Goal: Navigation & Orientation: Find specific page/section

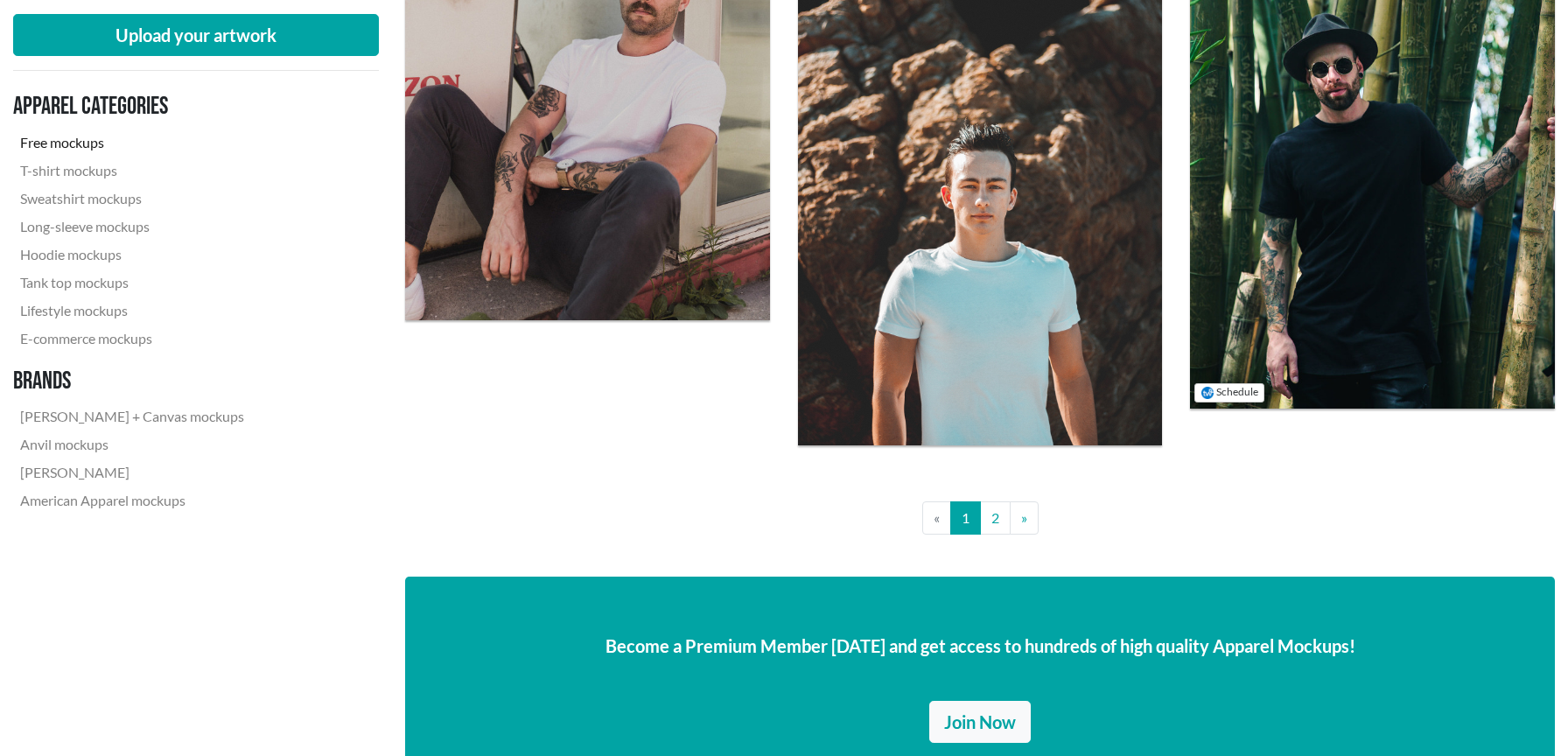
scroll to position [3952, 0]
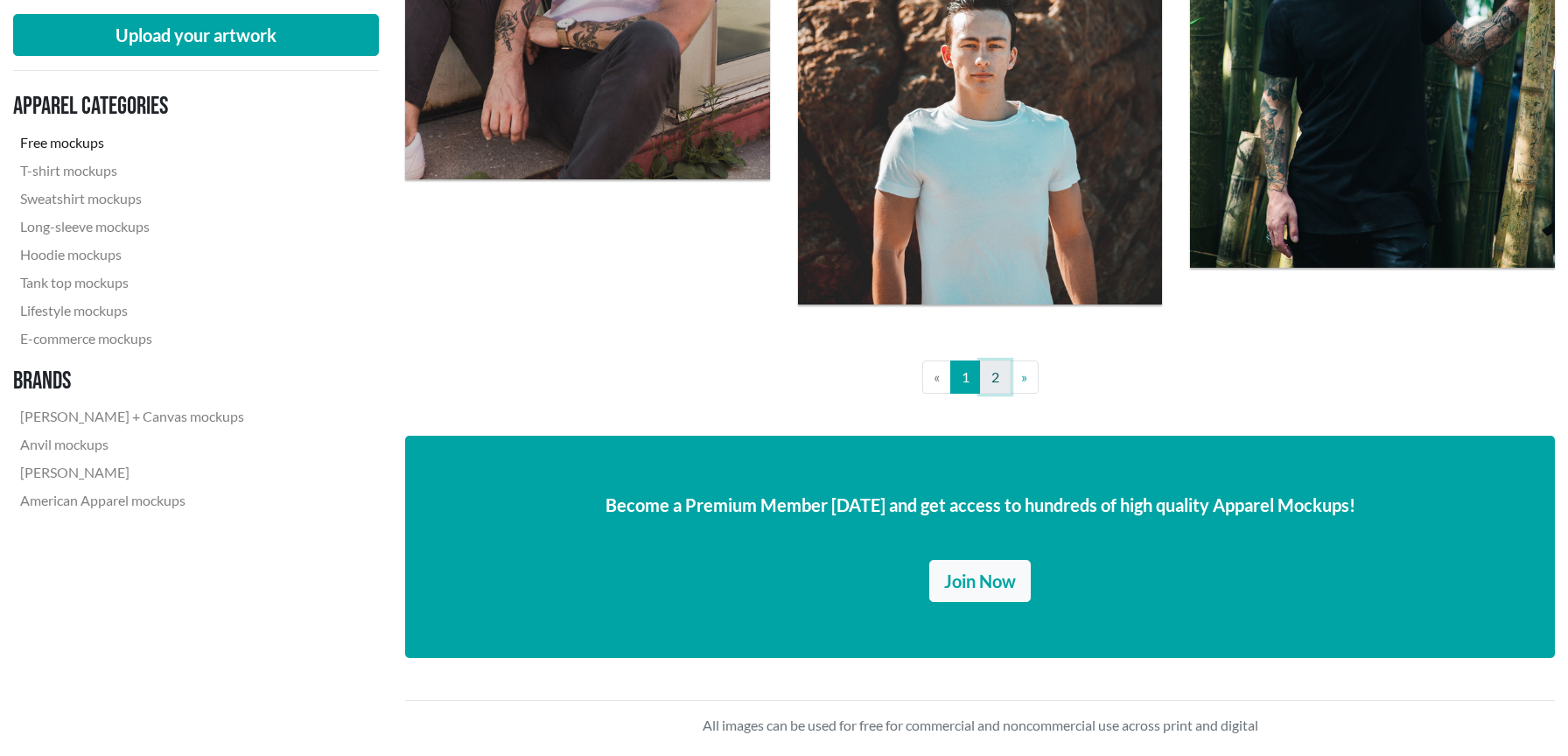
click at [991, 378] on link "2" at bounding box center [994, 378] width 31 height 34
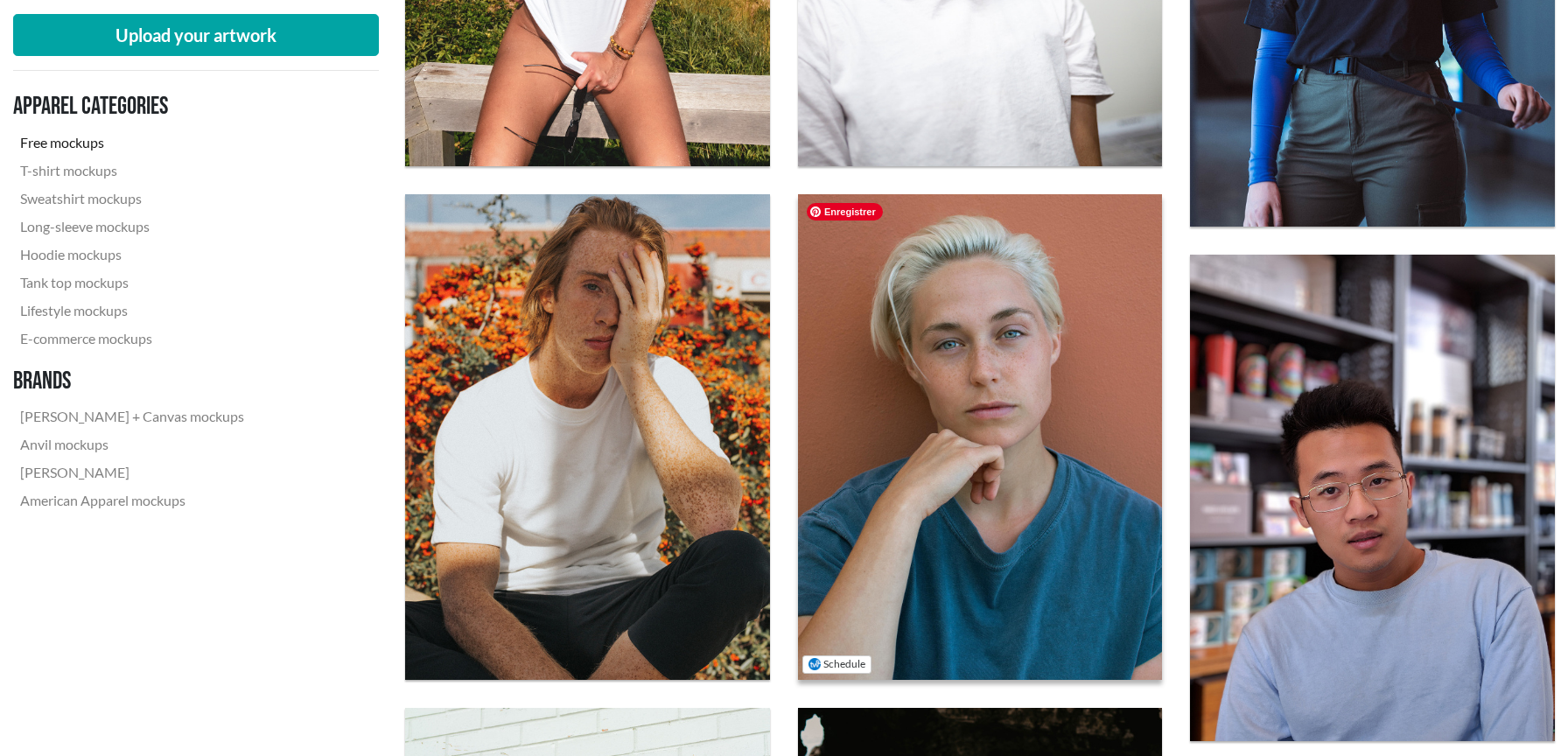
scroll to position [1547, 0]
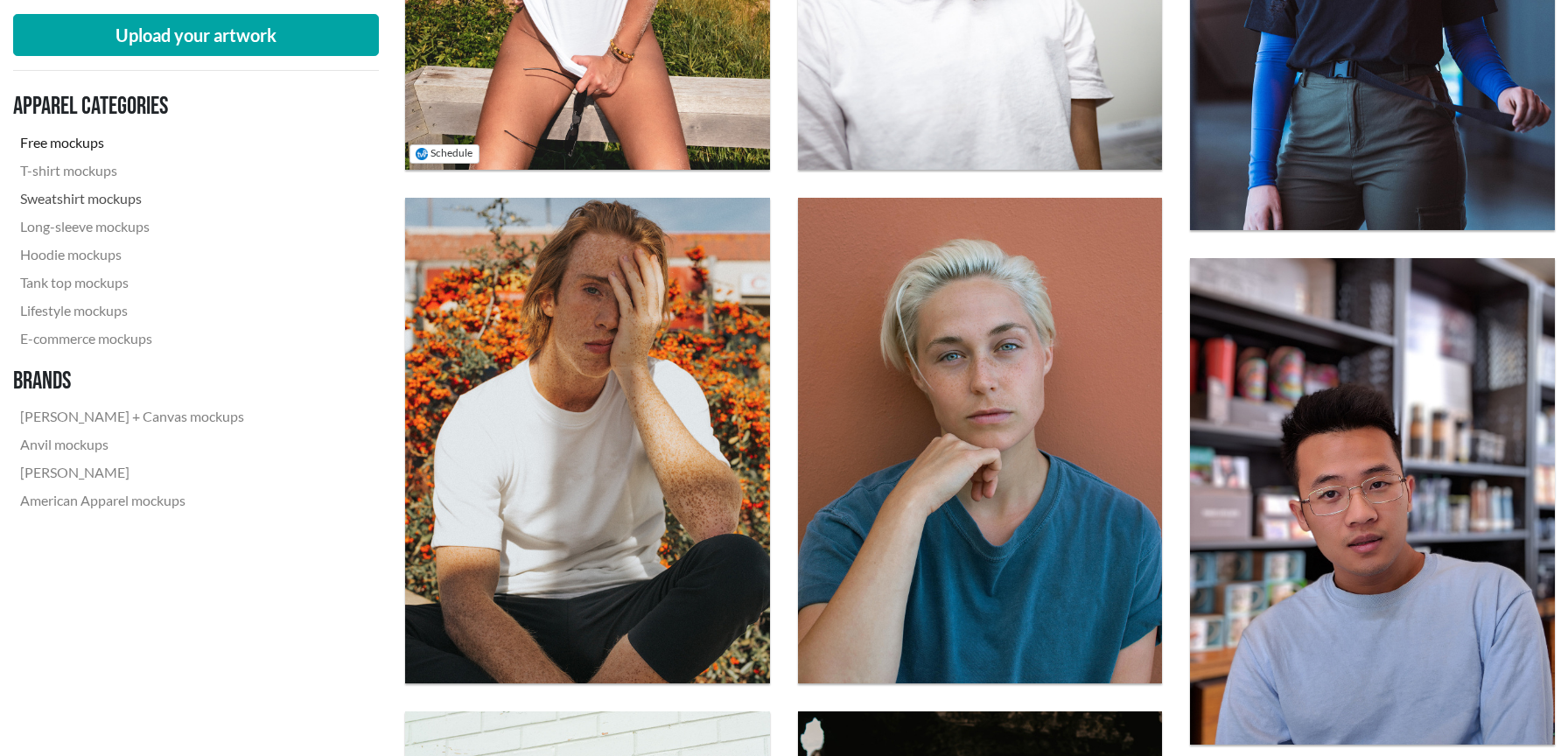
click at [52, 199] on link "Sweatshirt mockups" at bounding box center [132, 198] width 238 height 28
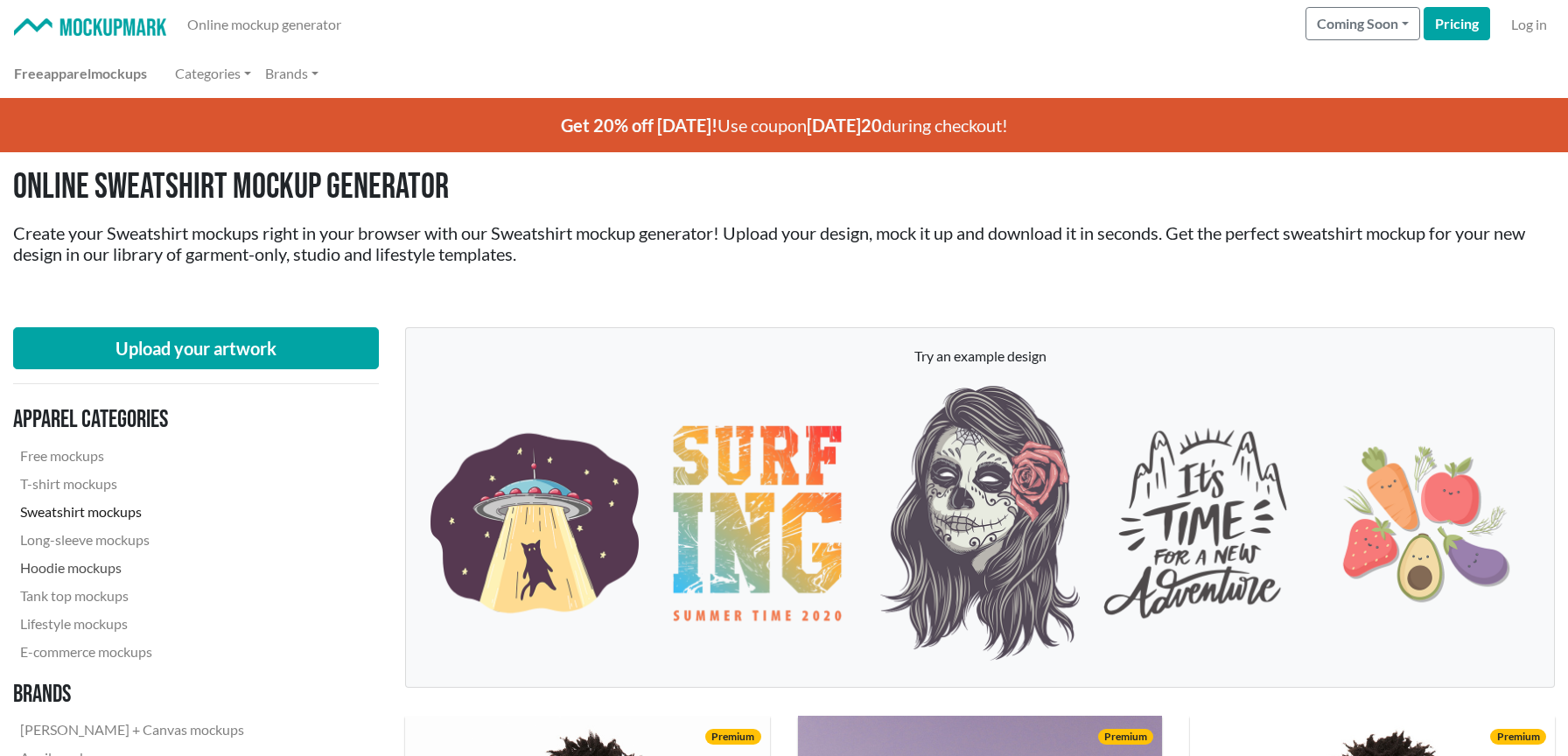
click at [92, 567] on link "Hoodie mockups" at bounding box center [132, 568] width 238 height 28
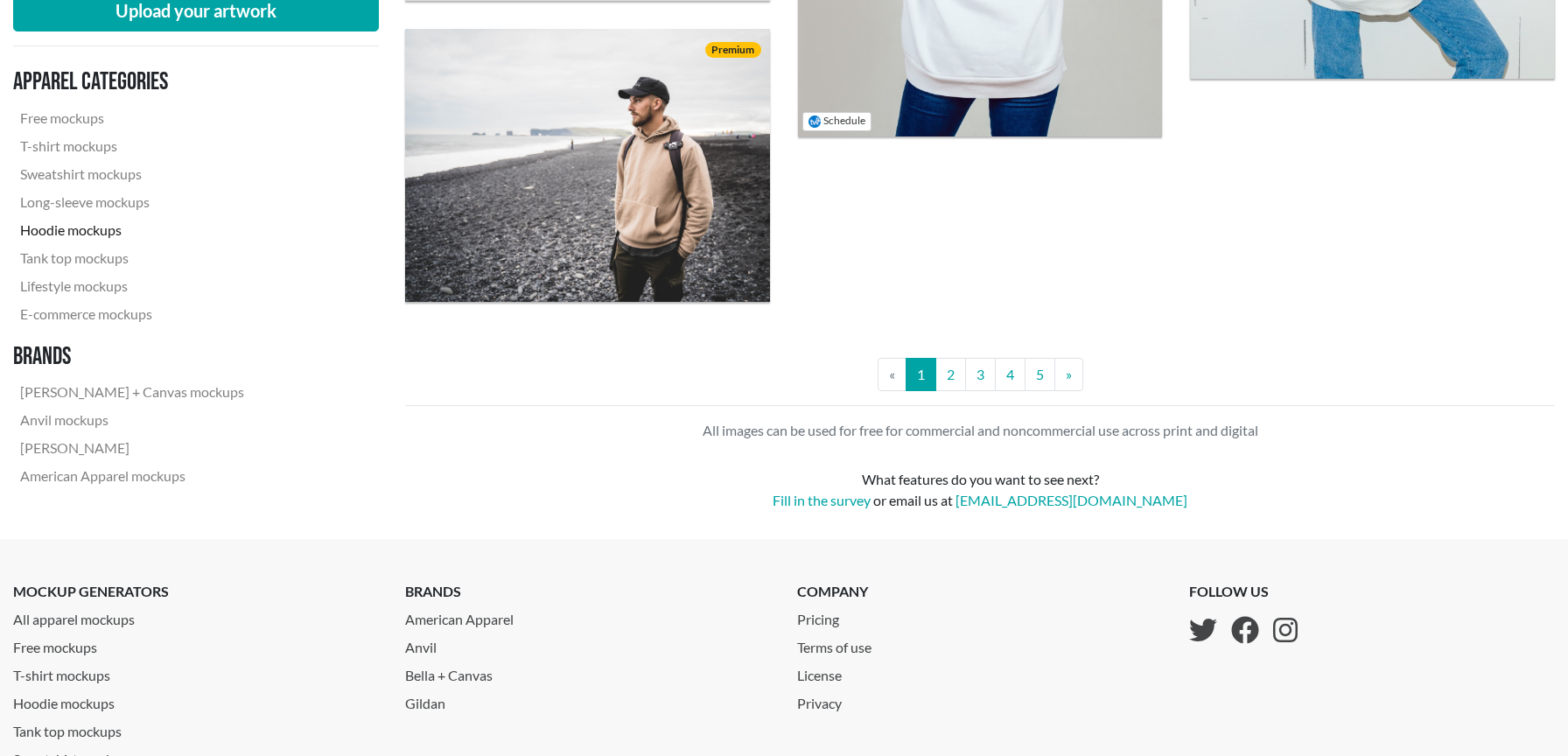
scroll to position [4589, 0]
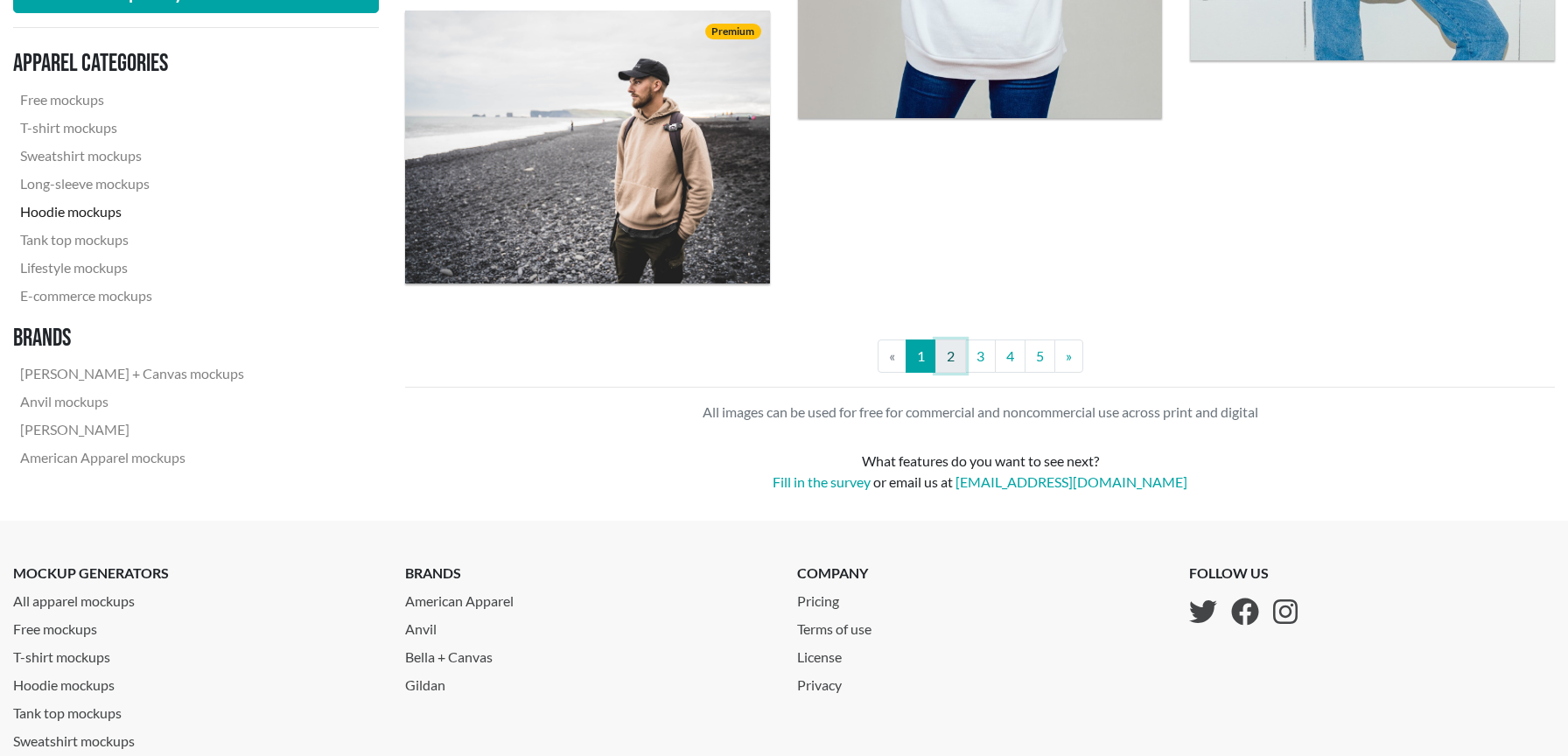
click at [954, 350] on link "2" at bounding box center [950, 357] width 31 height 34
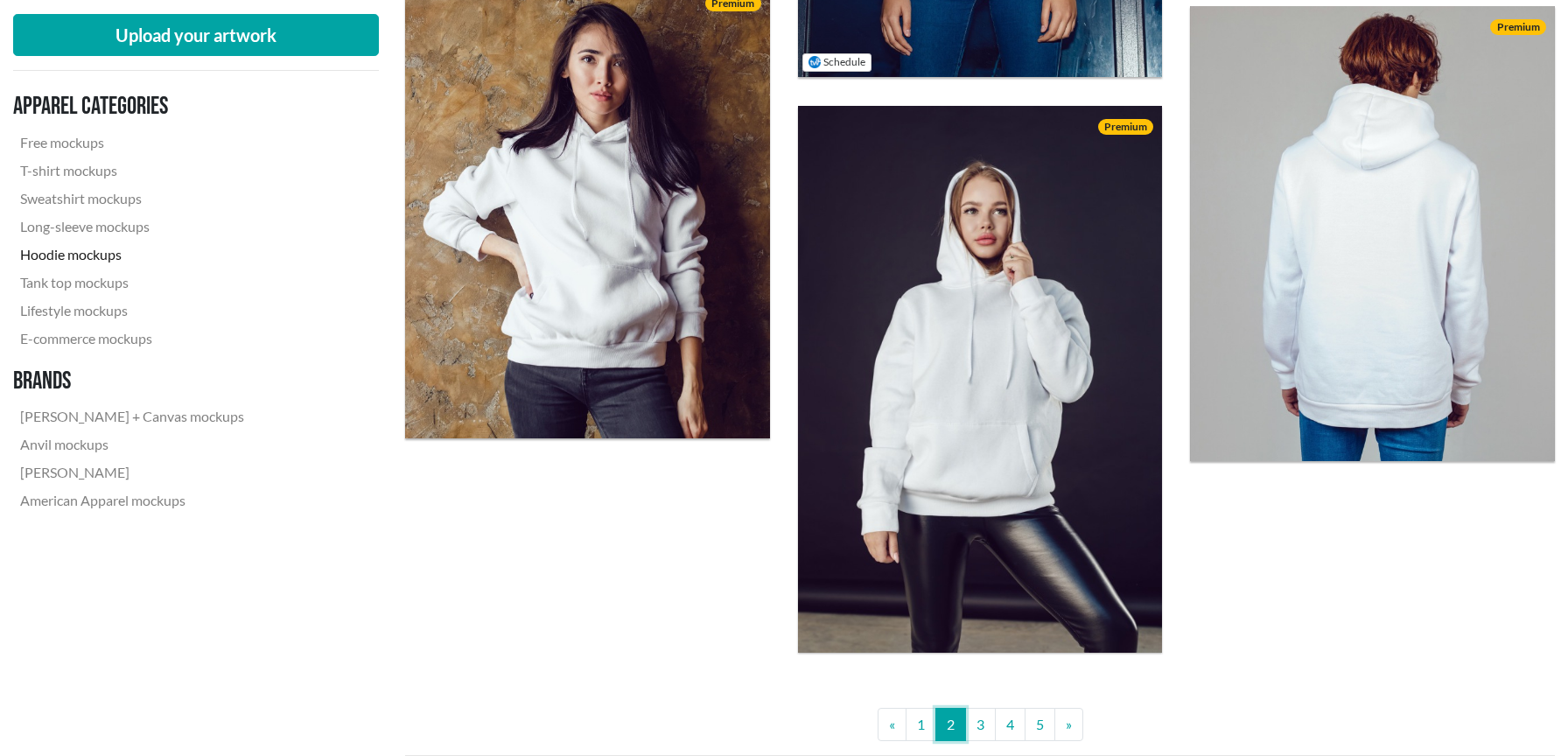
scroll to position [4633, 0]
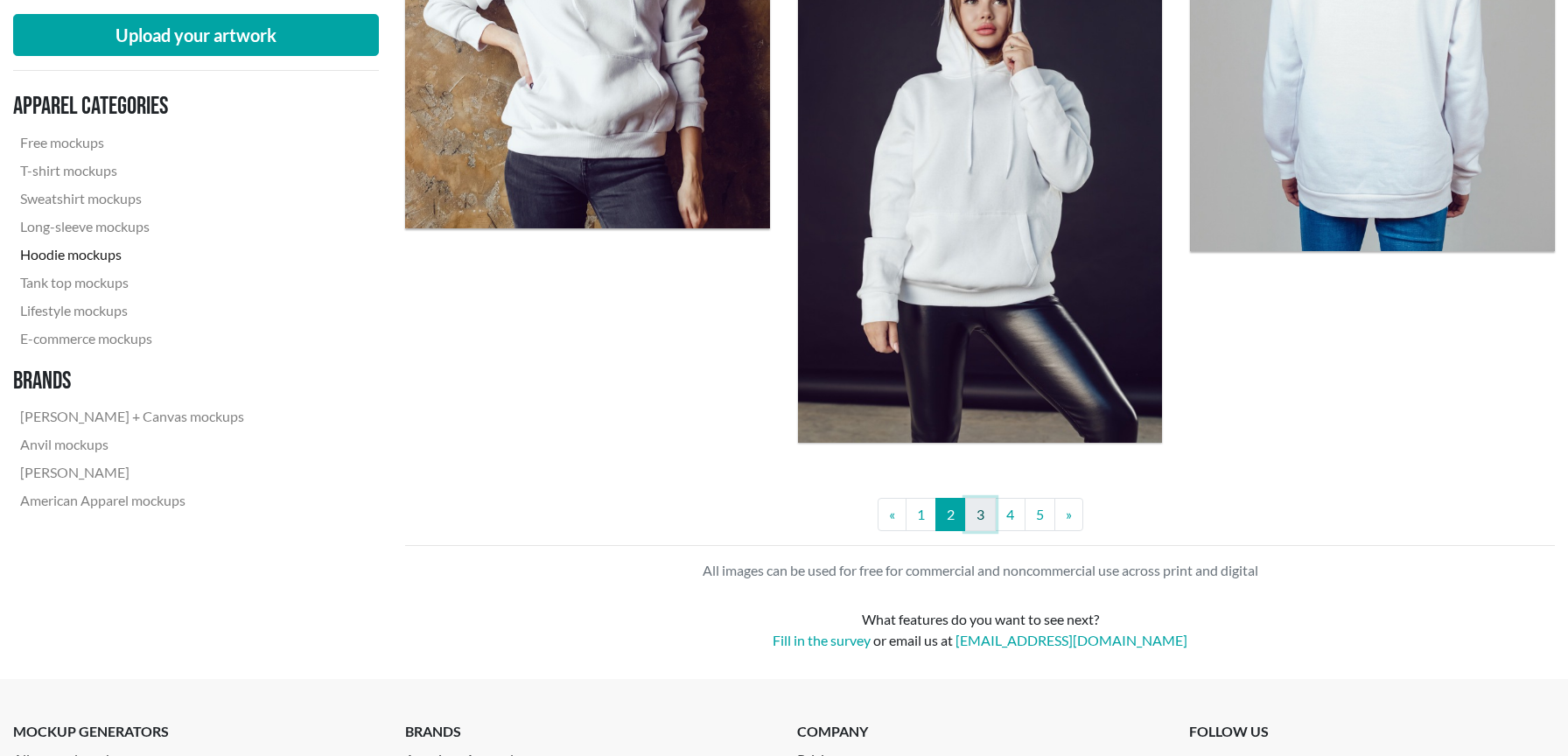
click at [991, 508] on link "3" at bounding box center [980, 515] width 31 height 34
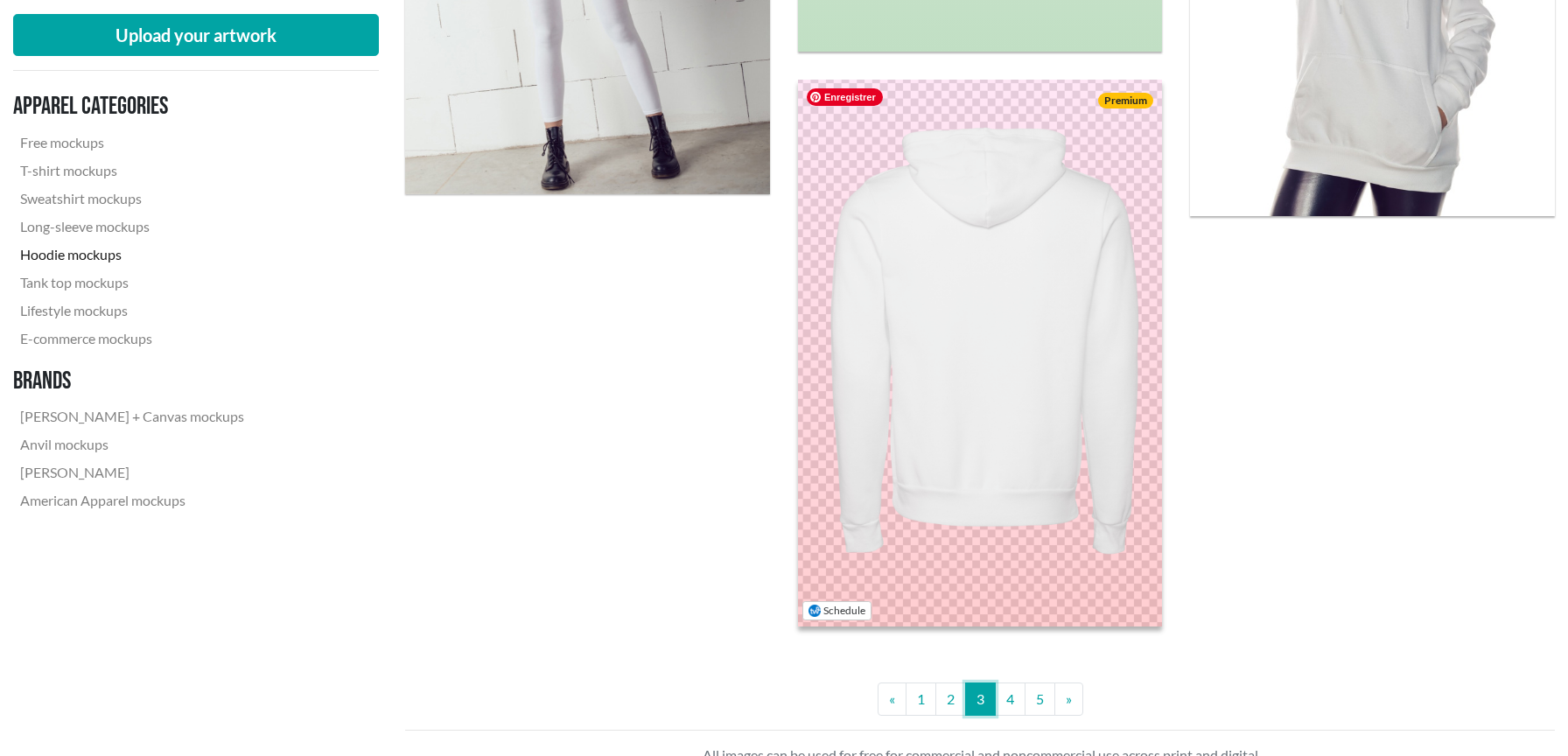
scroll to position [4733, 0]
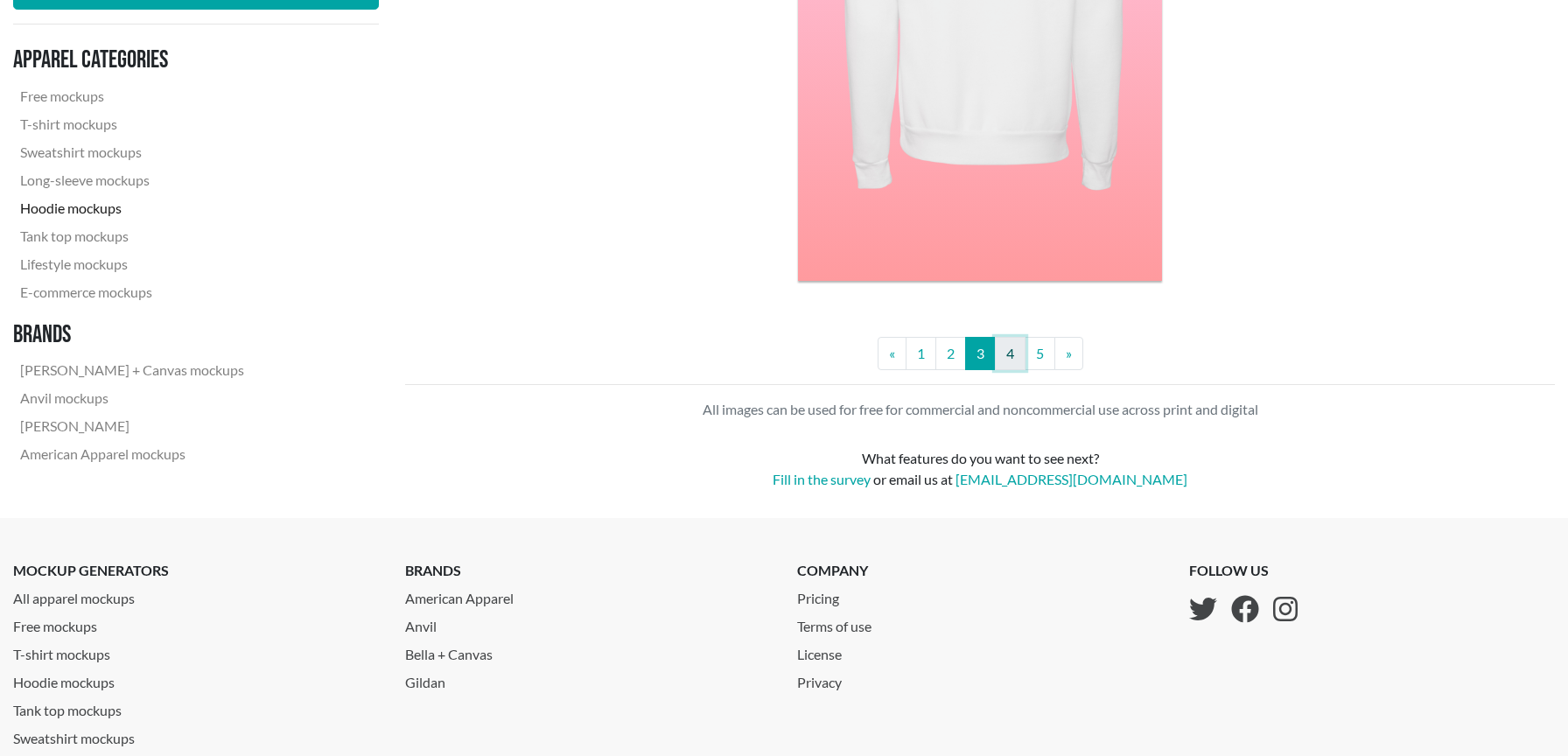
click at [1012, 364] on link "4" at bounding box center [1009, 354] width 31 height 34
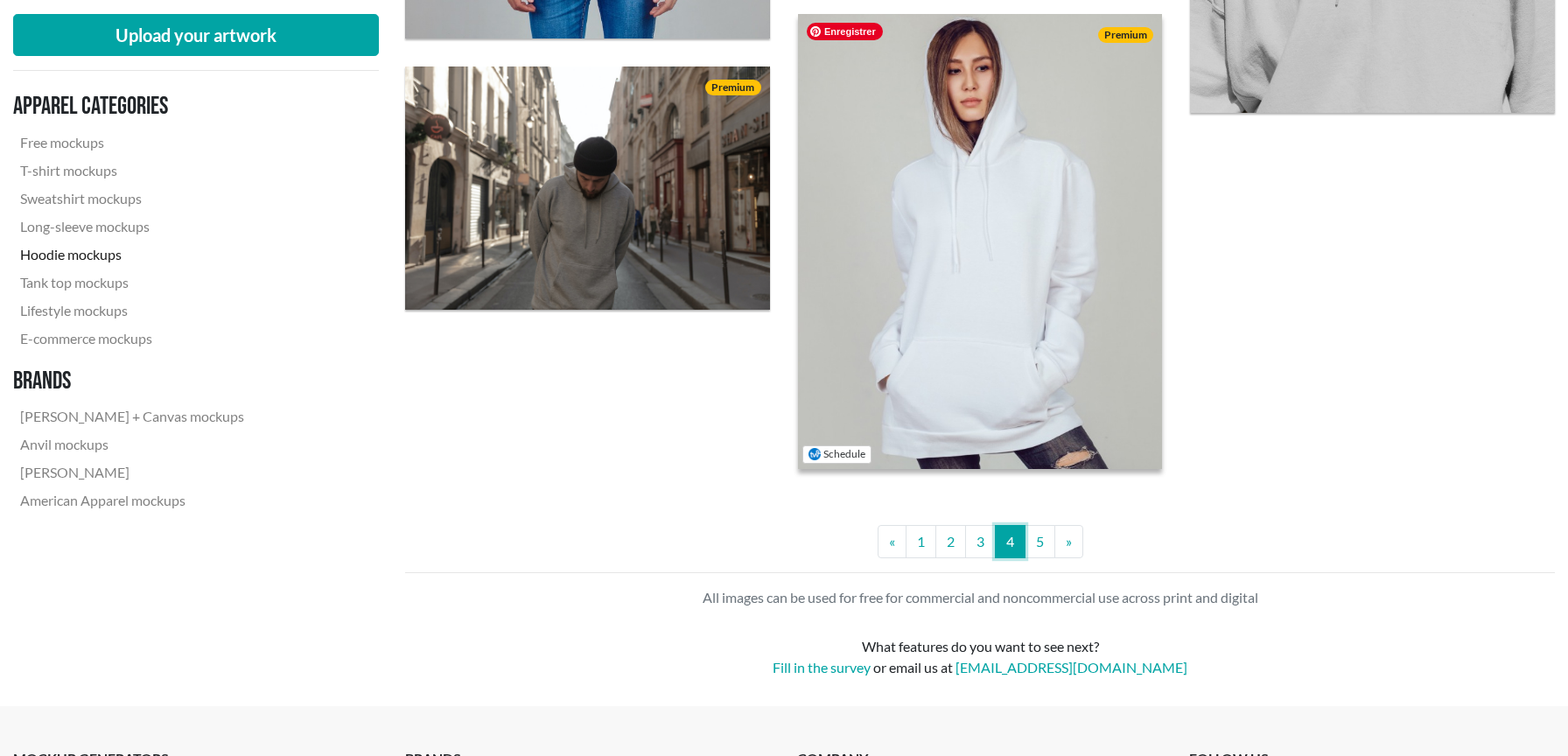
scroll to position [4144, 0]
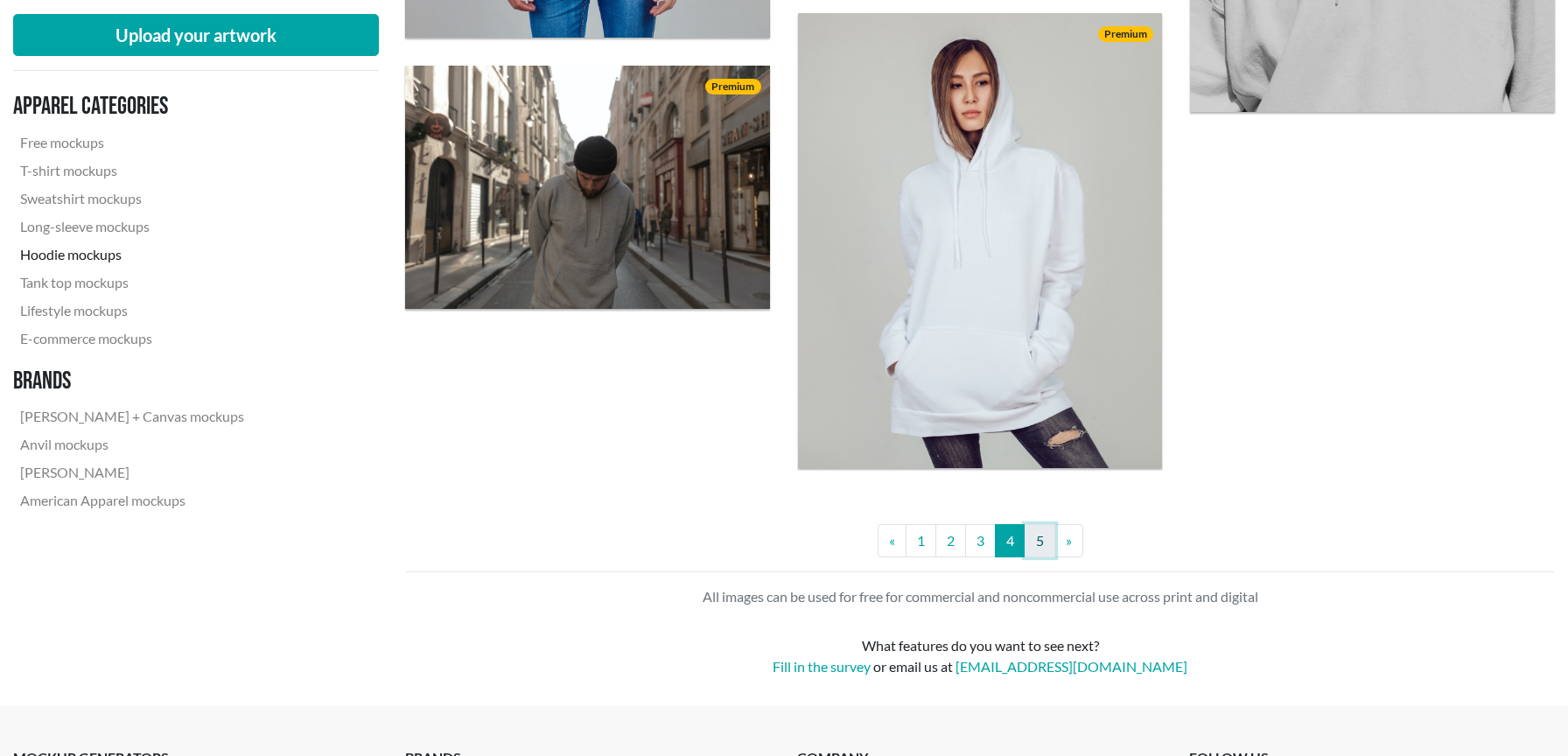
click at [1038, 554] on link "5" at bounding box center [1039, 541] width 31 height 34
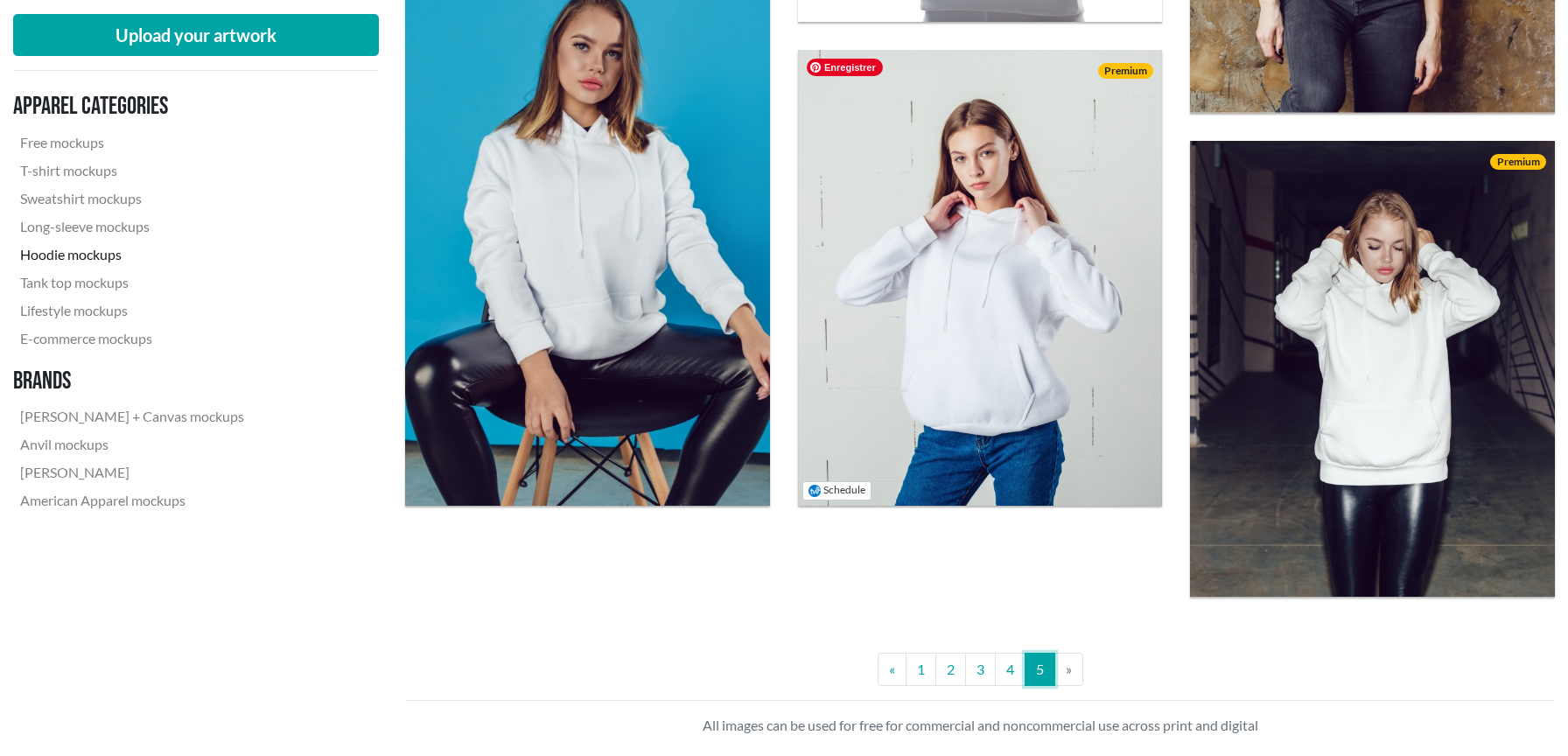
scroll to position [2805, 0]
